Goal: Find specific fact: Find specific fact

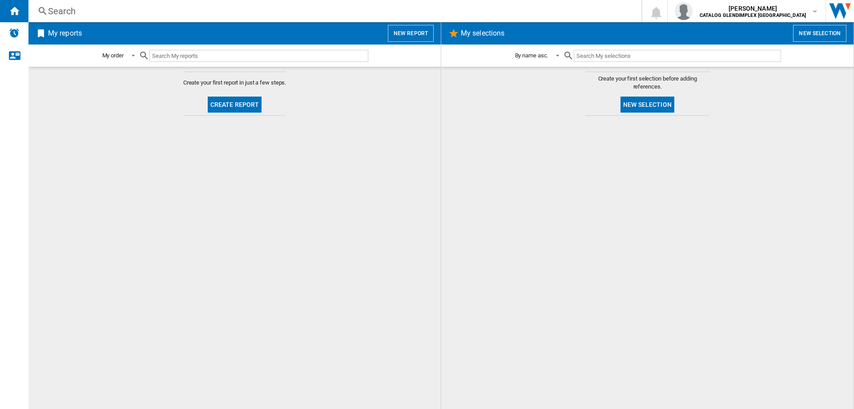
click at [57, 11] on div "Search" at bounding box center [333, 11] width 570 height 12
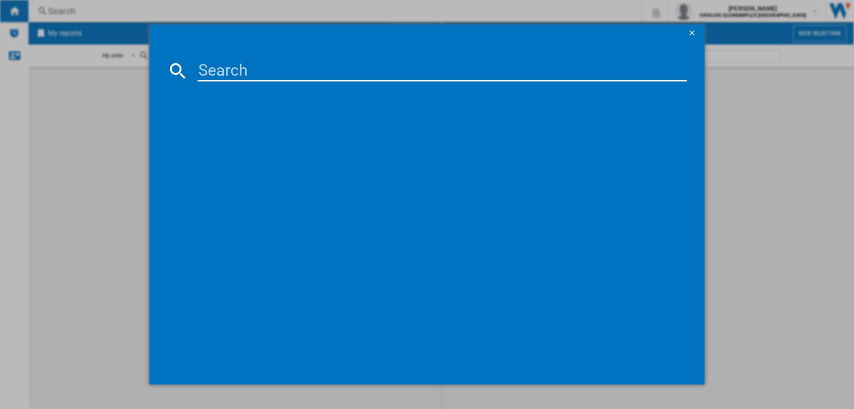
click at [228, 75] on input at bounding box center [441, 70] width 489 height 21
paste input "444411812"
type input "444411812"
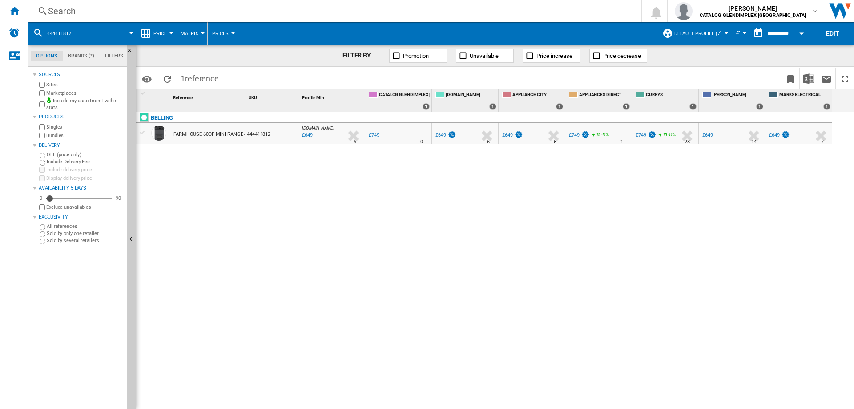
click at [51, 13] on div "Search" at bounding box center [333, 11] width 570 height 12
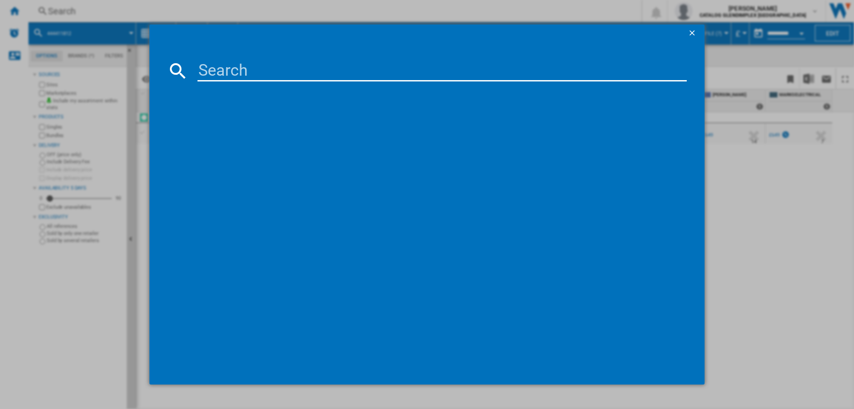
click at [241, 69] on input at bounding box center [441, 70] width 489 height 21
type input "444411813"
